Goal: Obtain resource: Download file/media

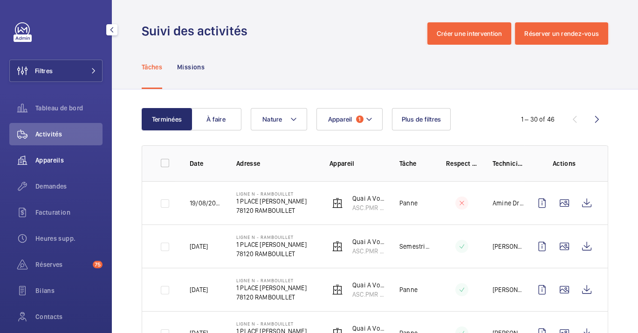
click at [50, 164] on span "Appareils" at bounding box center [68, 160] width 67 height 9
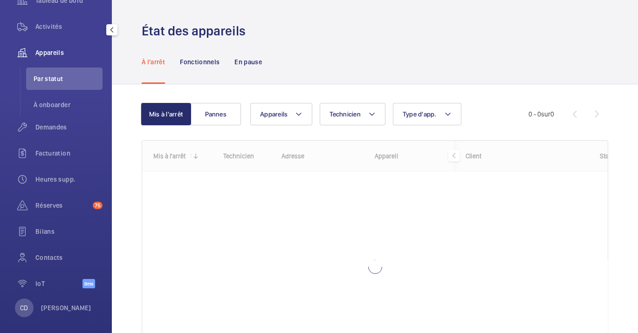
scroll to position [114, 0]
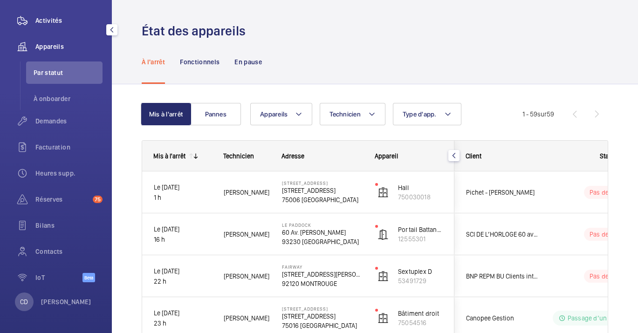
click at [53, 28] on div "Activités" at bounding box center [55, 20] width 93 height 22
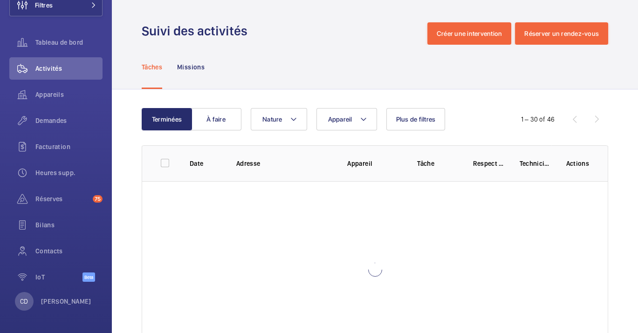
scroll to position [65, 0]
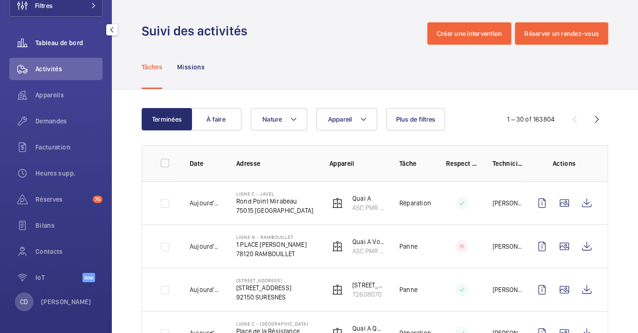
click at [57, 40] on span "Tableau de bord" at bounding box center [68, 42] width 67 height 9
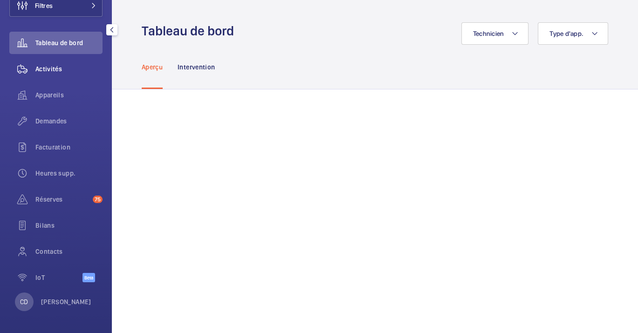
click at [38, 72] on span "Activités" at bounding box center [68, 68] width 67 height 9
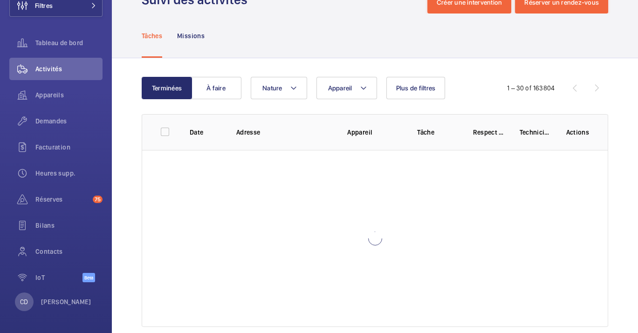
scroll to position [47, 0]
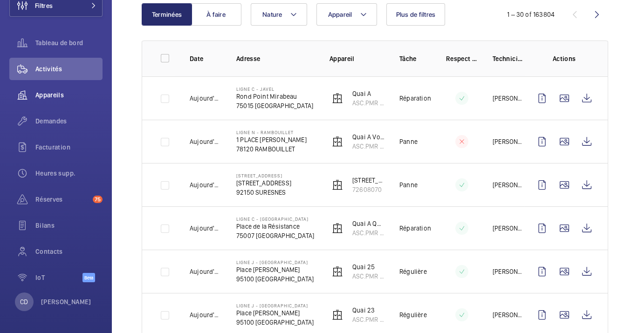
scroll to position [47, 0]
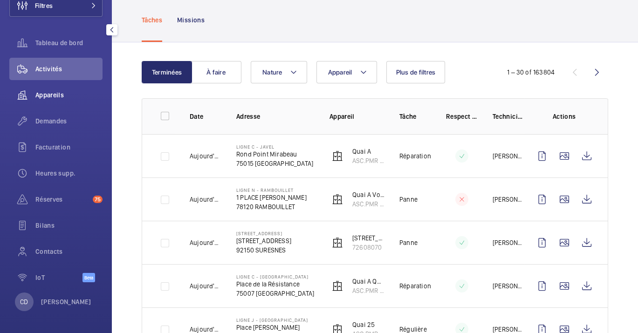
click at [43, 88] on div "Appareils" at bounding box center [55, 95] width 93 height 22
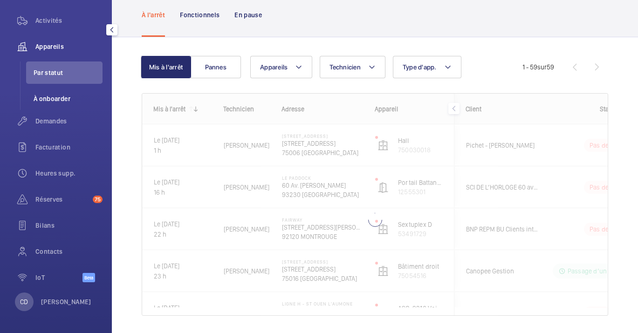
scroll to position [10, 0]
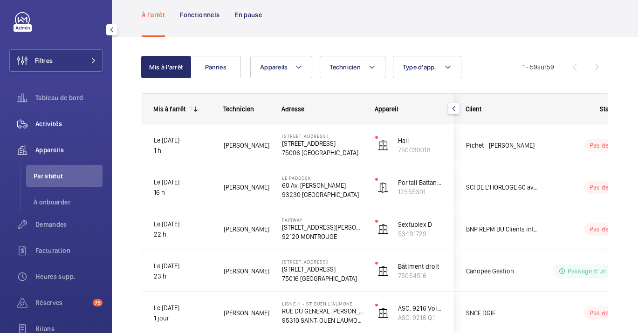
click at [60, 128] on span "Activités" at bounding box center [68, 123] width 67 height 9
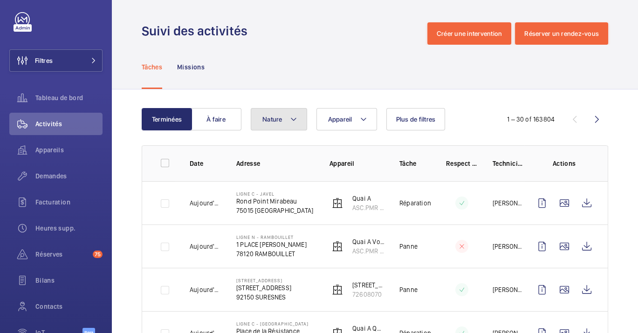
click at [278, 123] on button "Nature" at bounding box center [279, 119] width 56 height 22
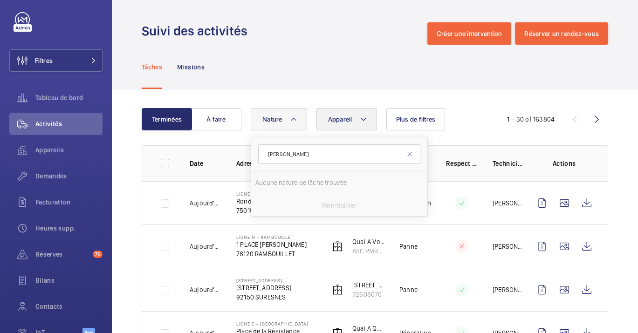
type input "[PERSON_NAME]"
click at [335, 124] on button "Appareil" at bounding box center [346, 119] width 61 height 22
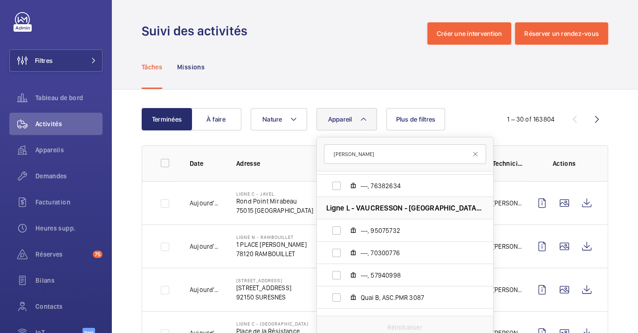
scroll to position [155, 0]
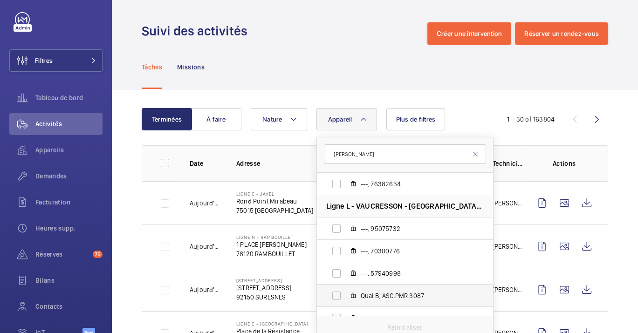
type input "[PERSON_NAME]"
click at [415, 289] on label "Quai B, ASC.PMR 3087" at bounding box center [397, 296] width 161 height 22
click at [346, 289] on input "Quai B, ASC.PMR 3087" at bounding box center [336, 296] width 19 height 19
checkbox input "true"
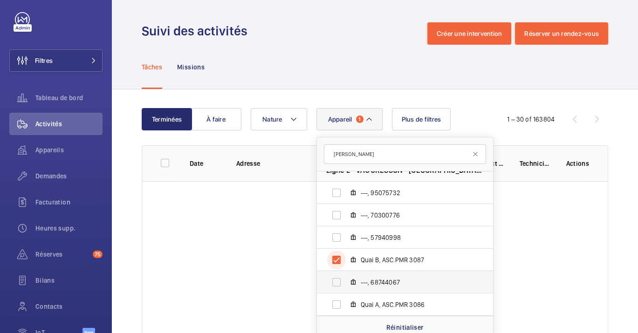
scroll to position [207, 0]
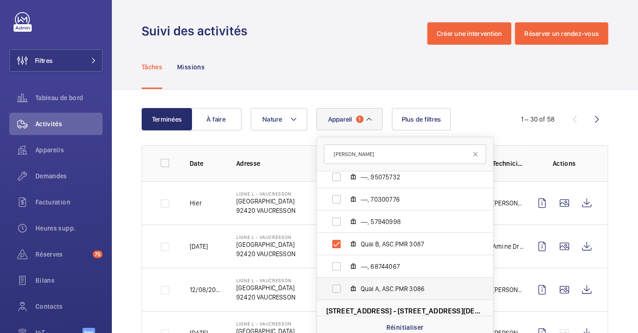
click at [424, 285] on span "Quai A, ASC.PMR 3086" at bounding box center [415, 288] width 108 height 9
click at [346, 285] on input "Quai A, ASC.PMR 3086" at bounding box center [336, 289] width 19 height 19
checkbox input "true"
click at [243, 224] on td "Ligne L - VAUCRESSON Place de la Gare 92420 VAUCRESSON" at bounding box center [267, 202] width 93 height 43
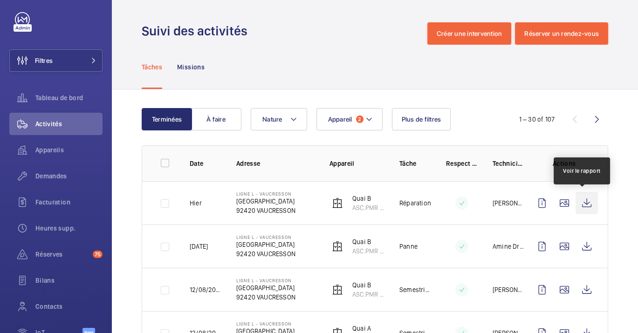
click at [578, 199] on wm-front-icon-button at bounding box center [586, 203] width 22 height 22
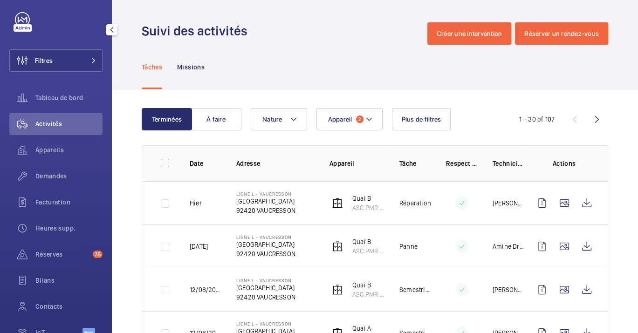
click at [55, 163] on div "Appareils" at bounding box center [55, 152] width 93 height 26
drag, startPoint x: 55, startPoint y: 163, endPoint x: 55, endPoint y: 155, distance: 8.4
click at [55, 155] on div "Appareils" at bounding box center [55, 150] width 93 height 22
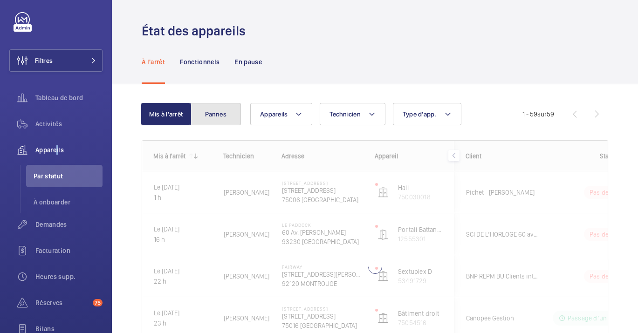
click at [214, 112] on button "Pannes" at bounding box center [216, 114] width 50 height 22
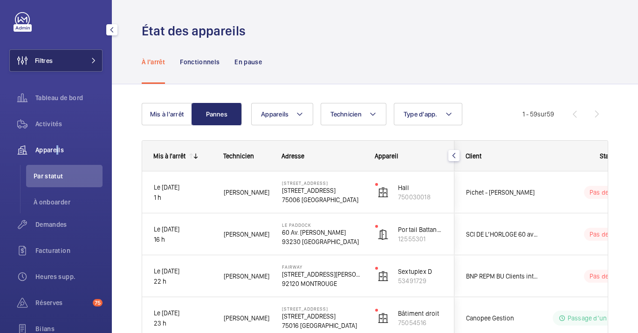
click at [75, 52] on button "Filtres" at bounding box center [55, 60] width 93 height 22
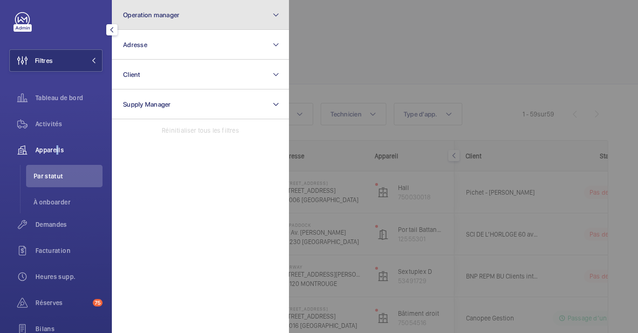
click at [156, 13] on span "Operation manager" at bounding box center [151, 14] width 56 height 7
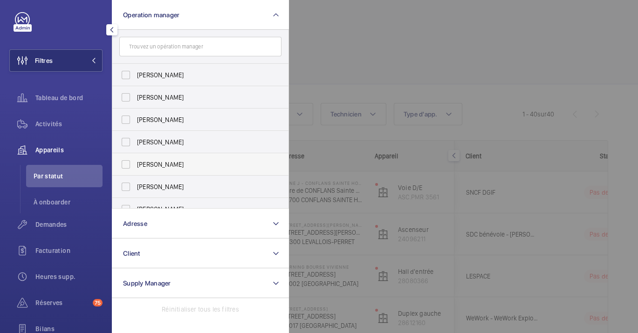
click at [186, 163] on span "[PERSON_NAME]" at bounding box center [201, 164] width 128 height 9
click at [135, 163] on input "[PERSON_NAME]" at bounding box center [125, 164] width 19 height 19
checkbox input "true"
click at [372, 72] on div at bounding box center [608, 166] width 638 height 333
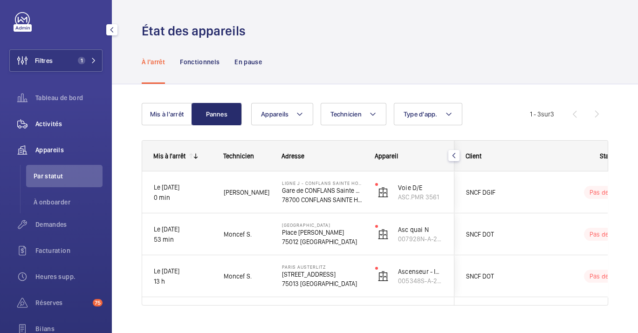
click at [22, 123] on wm-front-icon-button at bounding box center [22, 124] width 26 height 22
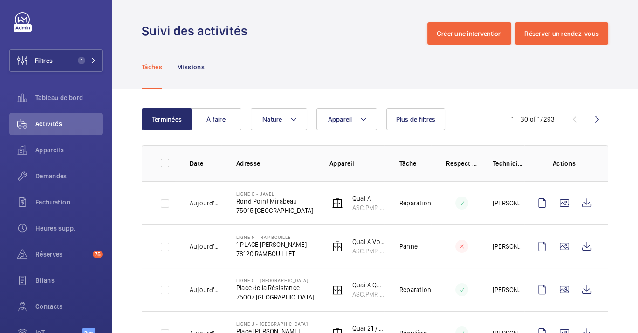
drag, startPoint x: 487, startPoint y: 123, endPoint x: 484, endPoint y: 128, distance: 6.3
click at [488, 123] on div "Terminées À faire Appareil Nature Plus de filtres 1 – 30 of 17293" at bounding box center [375, 119] width 466 height 22
click at [72, 155] on div "Appareils" at bounding box center [55, 150] width 93 height 22
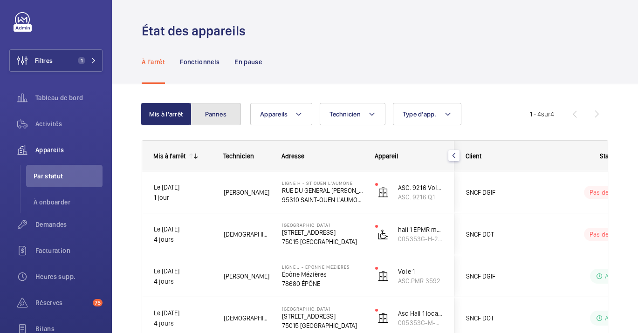
click at [226, 116] on button "Pannes" at bounding box center [216, 114] width 50 height 22
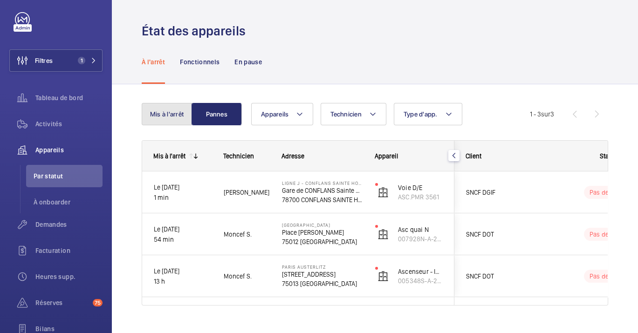
click at [173, 125] on button "Mis à l'arrêt" at bounding box center [167, 114] width 50 height 22
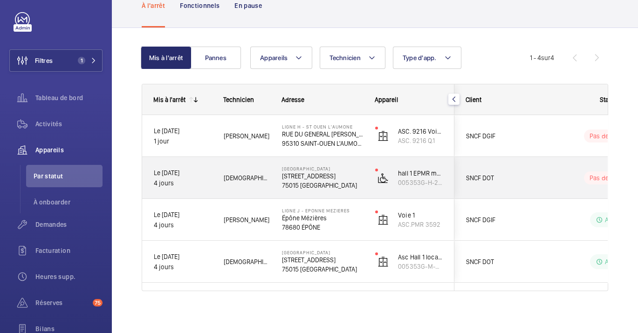
scroll to position [58, 0]
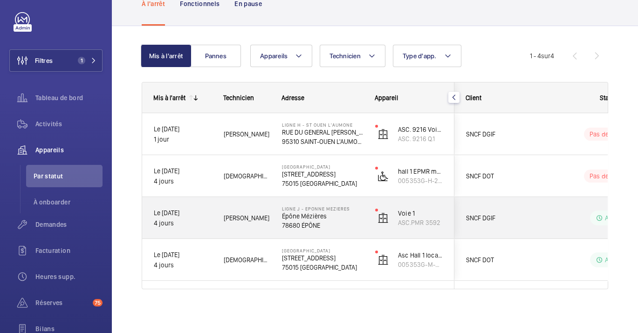
click at [199, 230] on div "Le [DATE] 4 jours" at bounding box center [177, 217] width 69 height 39
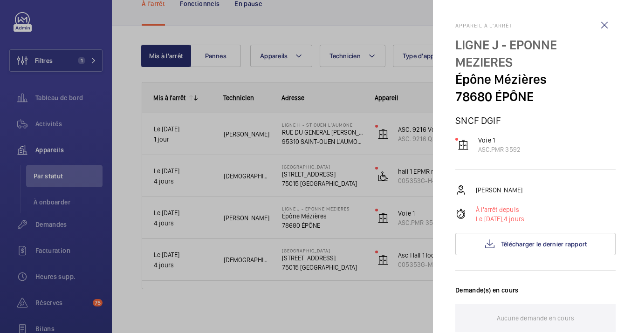
click at [199, 230] on div at bounding box center [319, 166] width 638 height 333
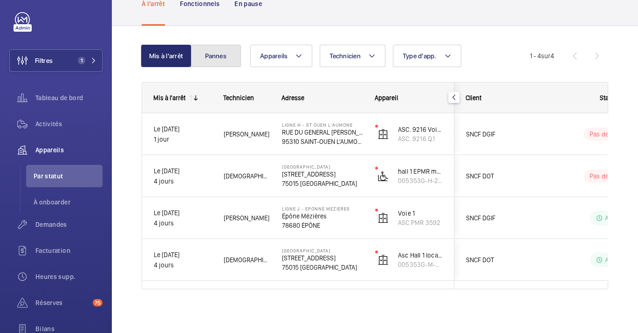
click at [212, 54] on button "Pannes" at bounding box center [216, 56] width 50 height 22
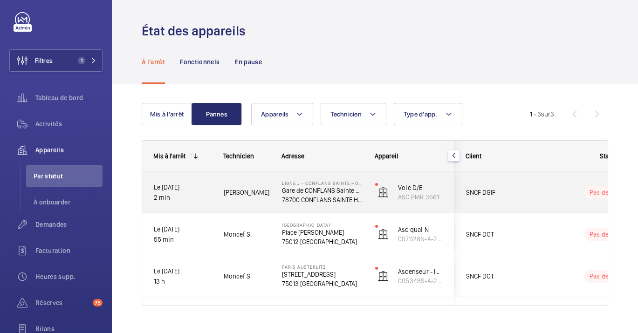
click at [270, 205] on div "Le [DATE] 2 min [PERSON_NAME] Ligne J - CONFLANS SAINTE HONORINE Gare de CONFLA…" at bounding box center [298, 192] width 312 height 42
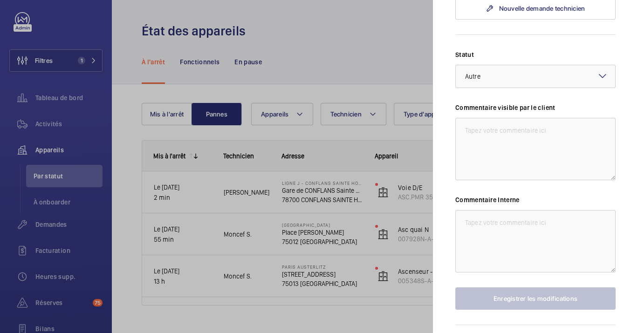
scroll to position [381, 0]
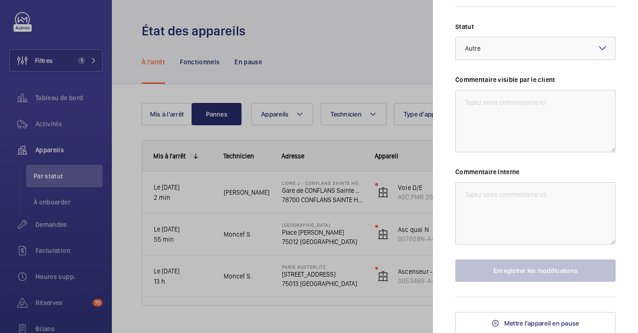
click at [319, 229] on div at bounding box center [319, 166] width 638 height 333
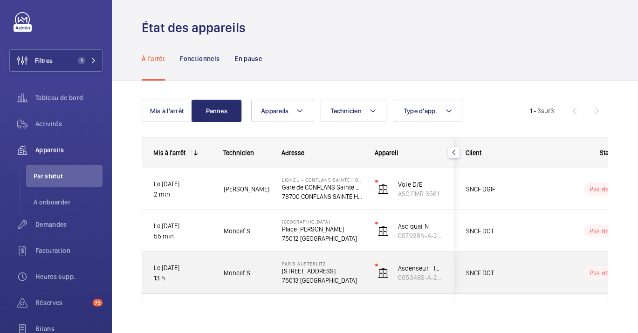
scroll to position [0, 0]
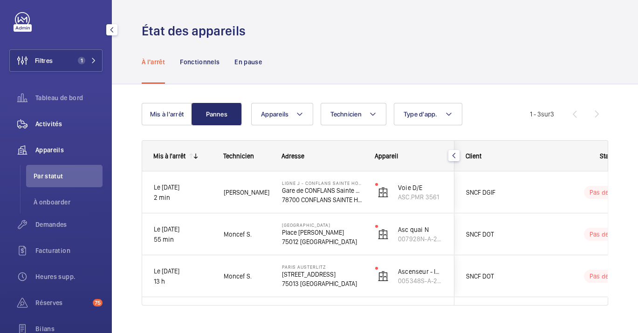
click at [52, 126] on span "Activités" at bounding box center [68, 123] width 67 height 9
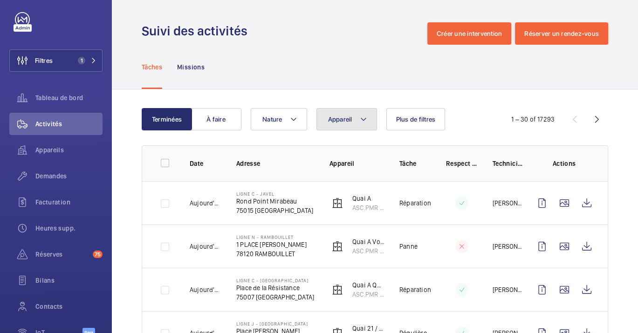
click at [362, 128] on button "Appareil" at bounding box center [346, 119] width 61 height 22
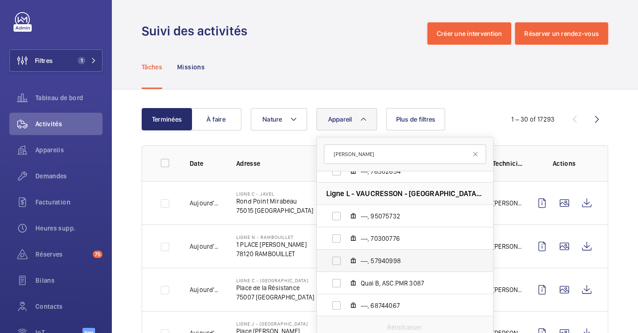
scroll to position [168, 0]
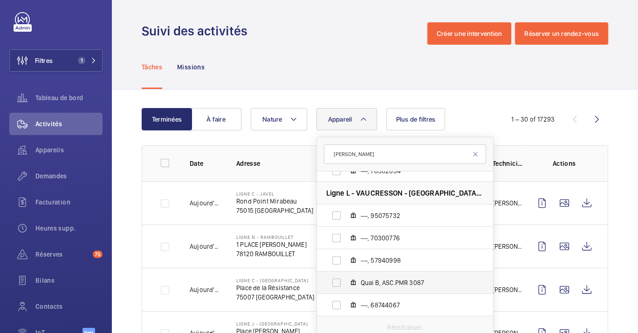
type input "[PERSON_NAME]"
click at [412, 287] on span "Quai B, ASC.PMR 3087" at bounding box center [415, 282] width 108 height 9
click at [346, 287] on input "Quai B, ASC.PMR 3087" at bounding box center [336, 282] width 19 height 19
checkbox input "true"
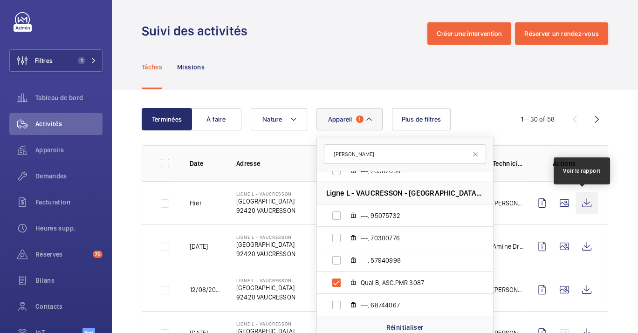
click at [579, 199] on wm-front-icon-button at bounding box center [586, 203] width 22 height 22
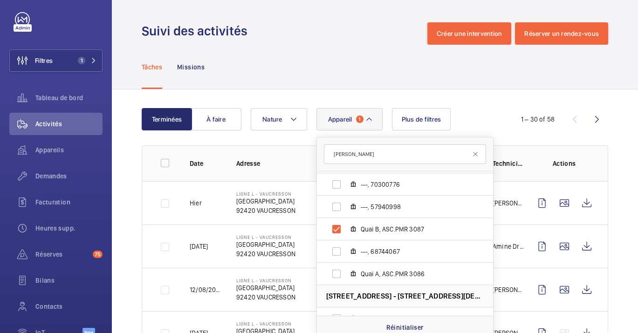
scroll to position [325, 0]
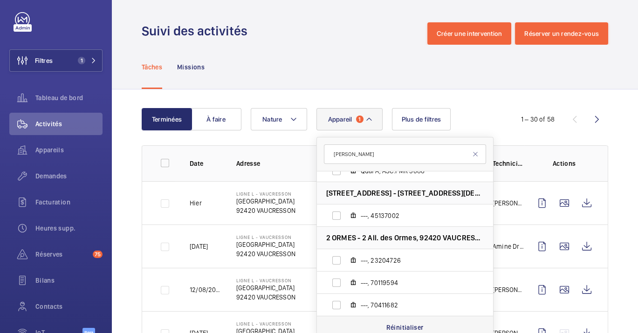
click at [404, 327] on p "Réinitialiser" at bounding box center [404, 327] width 37 height 9
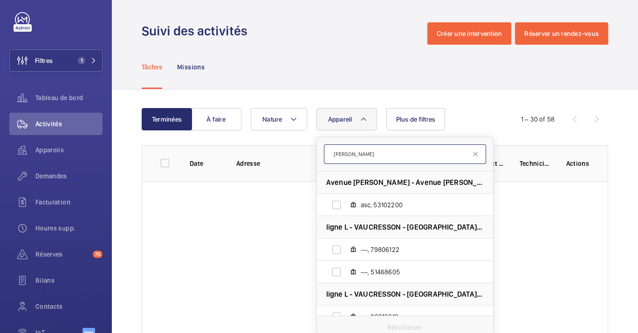
click at [373, 159] on input "[PERSON_NAME]" at bounding box center [405, 154] width 162 height 20
click at [371, 163] on input "[PERSON_NAME]" at bounding box center [405, 154] width 162 height 20
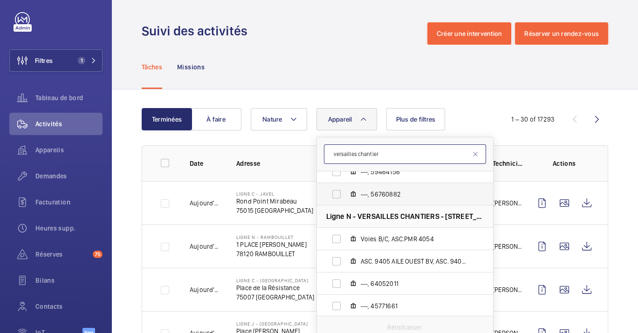
scroll to position [593, 0]
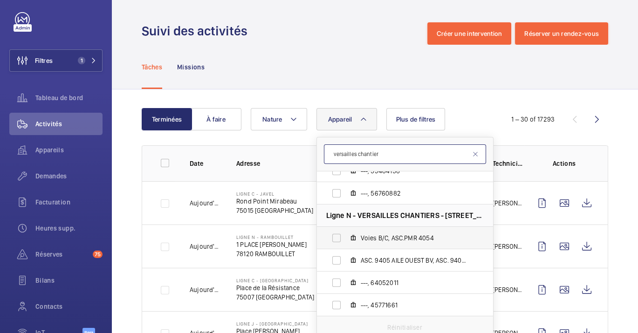
type input "versailles chantier"
click at [375, 233] on span "Voies B/C, ASC.PMR 4054" at bounding box center [415, 237] width 108 height 9
click at [346, 233] on input "Voies B/C, ASC.PMR 4054" at bounding box center [336, 238] width 19 height 19
checkbox input "true"
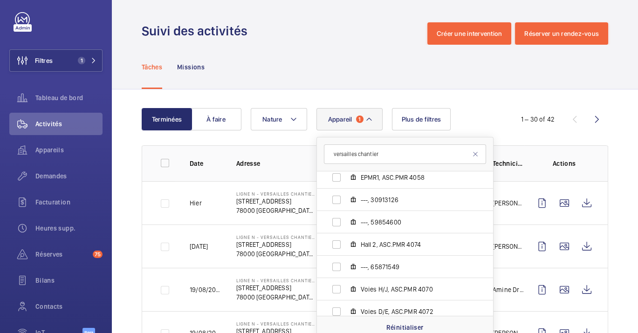
scroll to position [1130, 0]
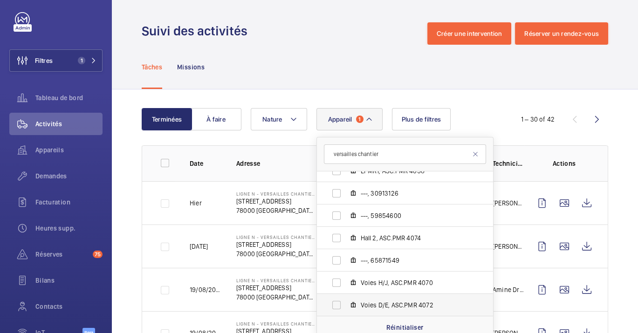
click at [415, 299] on label "Voies D/E, ASC.PMR 4072" at bounding box center [397, 305] width 161 height 22
click at [346, 299] on input "Voies D/E, ASC.PMR 4072" at bounding box center [336, 305] width 19 height 19
checkbox input "true"
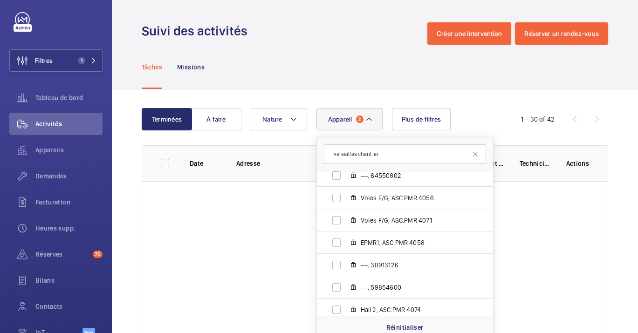
scroll to position [1026, 0]
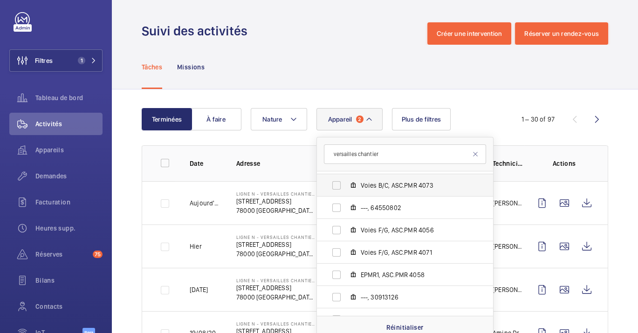
click at [421, 184] on span "Voies B/C, ASC.PMR 4073" at bounding box center [415, 185] width 108 height 9
click at [346, 184] on input "Voies B/C, ASC.PMR 4073" at bounding box center [336, 185] width 19 height 19
checkbox input "true"
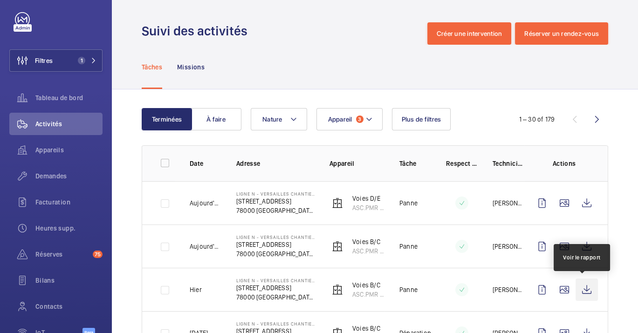
click at [583, 286] on wm-front-icon-button at bounding box center [586, 290] width 22 height 22
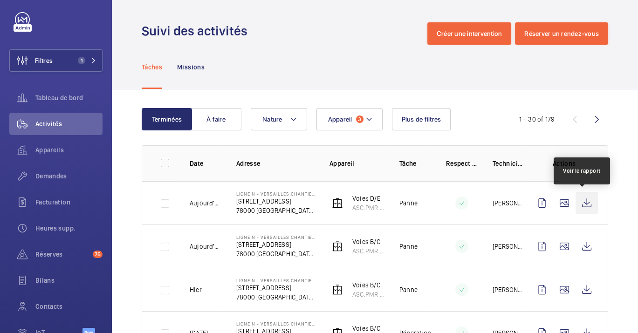
click at [587, 204] on wm-front-icon-button at bounding box center [586, 203] width 22 height 22
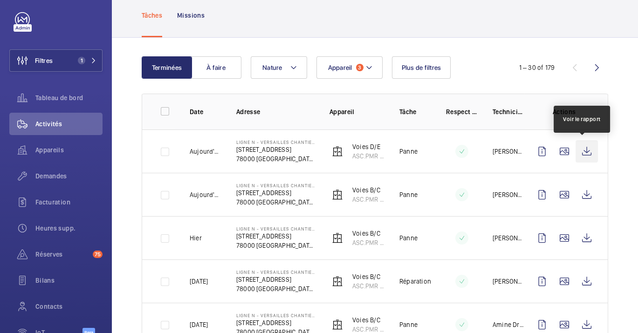
click at [585, 150] on wm-front-icon-button at bounding box center [586, 151] width 22 height 22
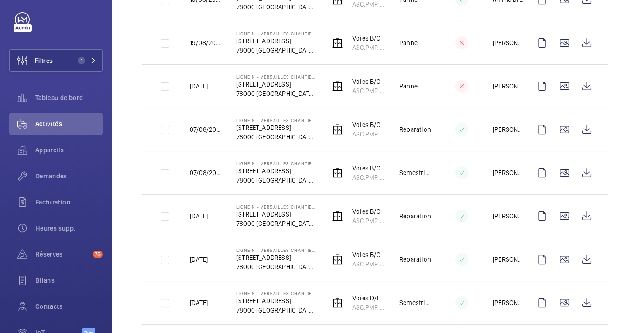
scroll to position [362, 0]
